Goal: Find specific page/section: Find specific page/section

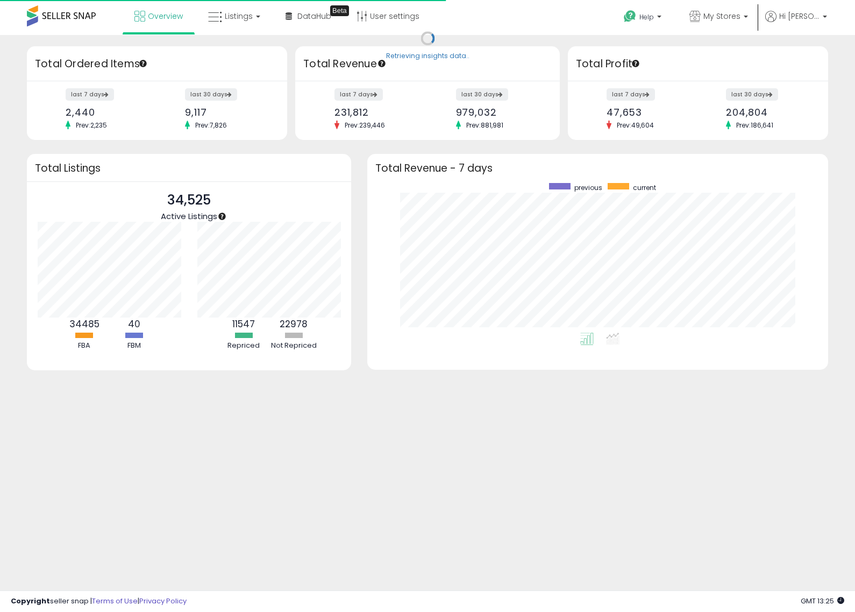
scroll to position [150, 439]
click at [219, 19] on icon at bounding box center [215, 17] width 14 height 14
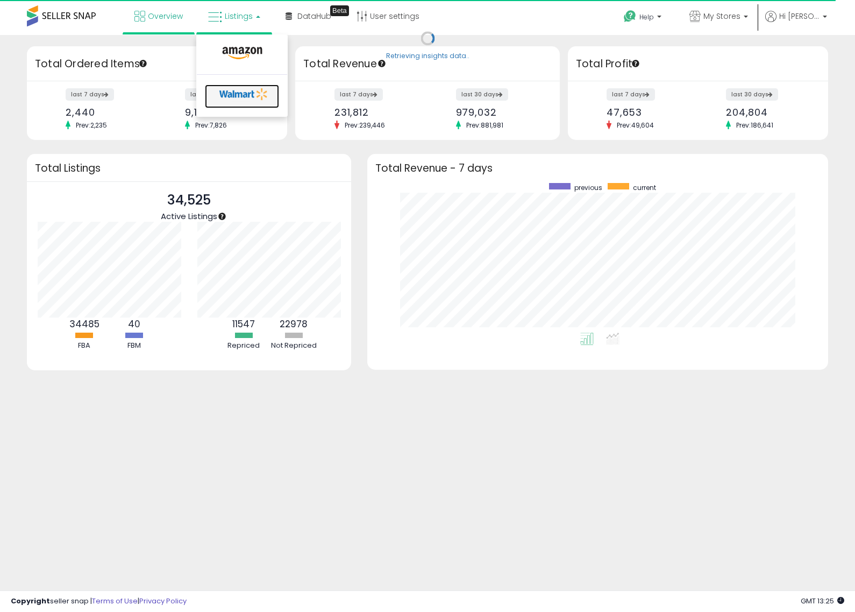
click at [230, 93] on icon at bounding box center [244, 94] width 56 height 16
